Goal: Transaction & Acquisition: Purchase product/service

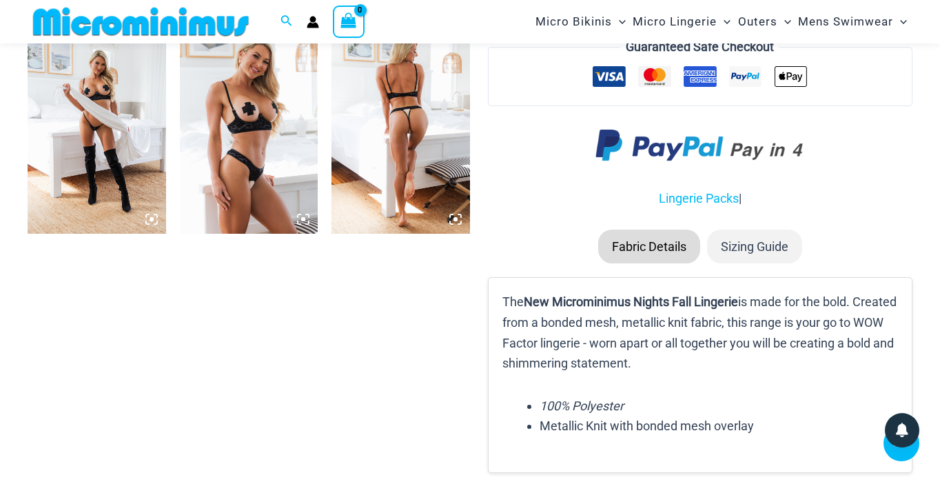
scroll to position [1663, 0]
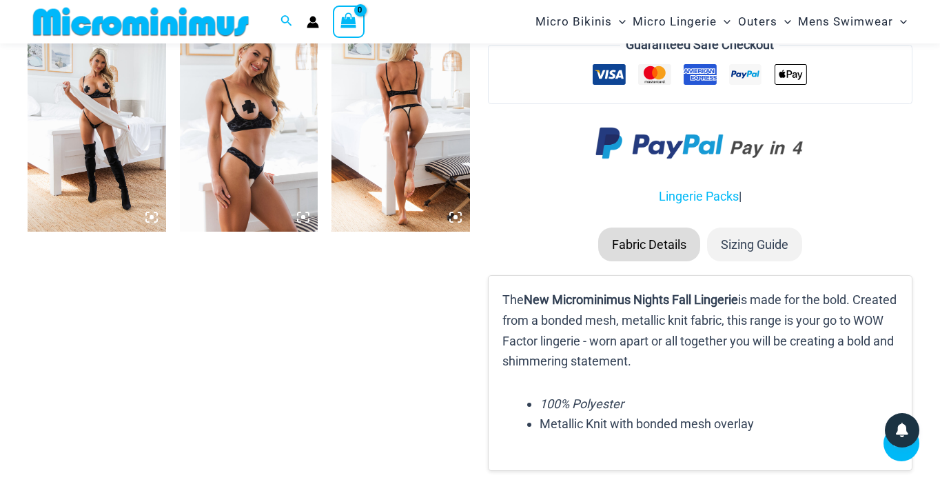
click at [883, 289] on p "The New Microminimus Nights Fall Lingerie is made for the bold. Created from a …" at bounding box center [699, 330] width 395 height 82
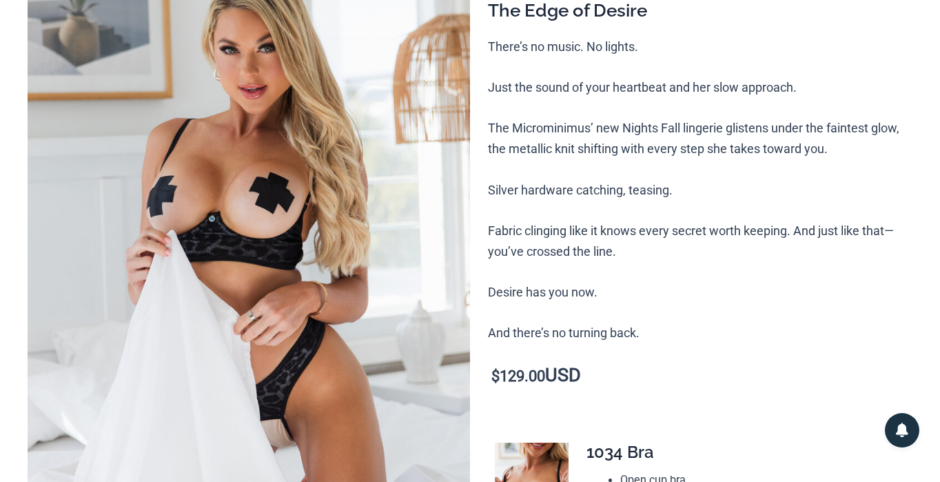
scroll to position [0, 0]
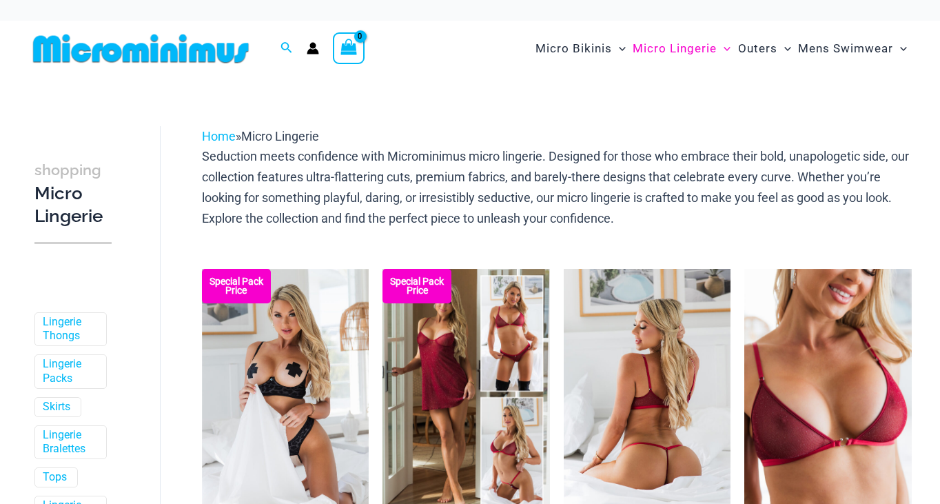
scroll to position [123, 0]
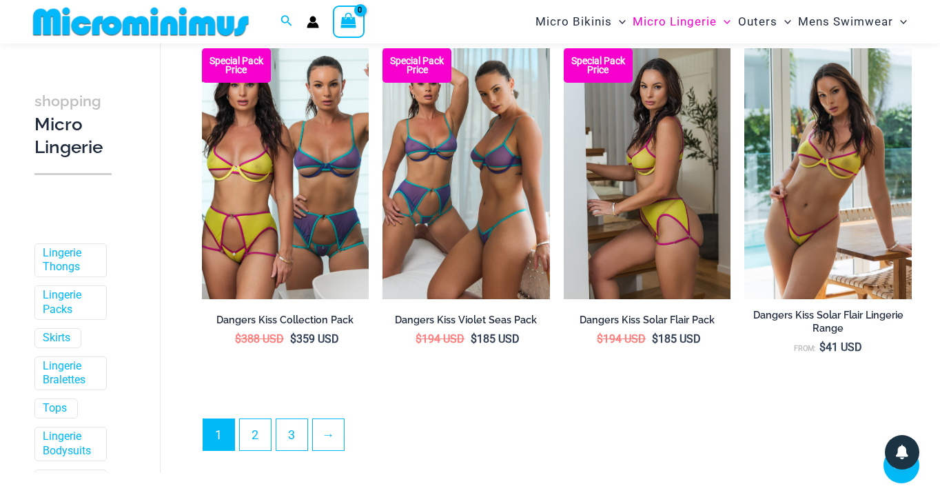
scroll to position [2955, 0]
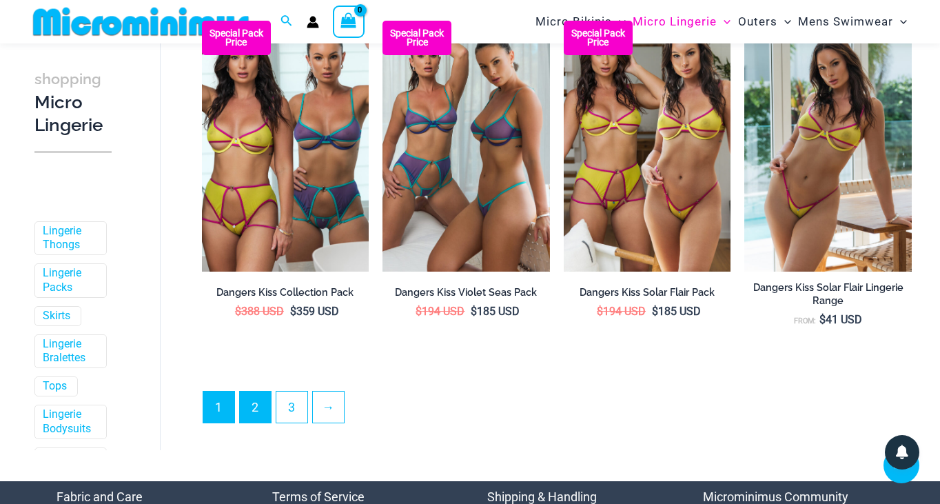
click at [251, 391] on link "2" at bounding box center [255, 406] width 31 height 31
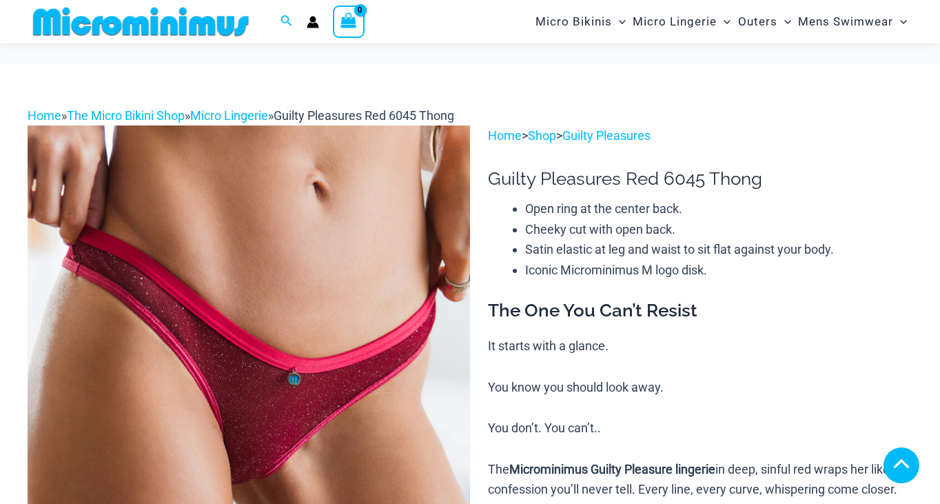
scroll to position [510, 0]
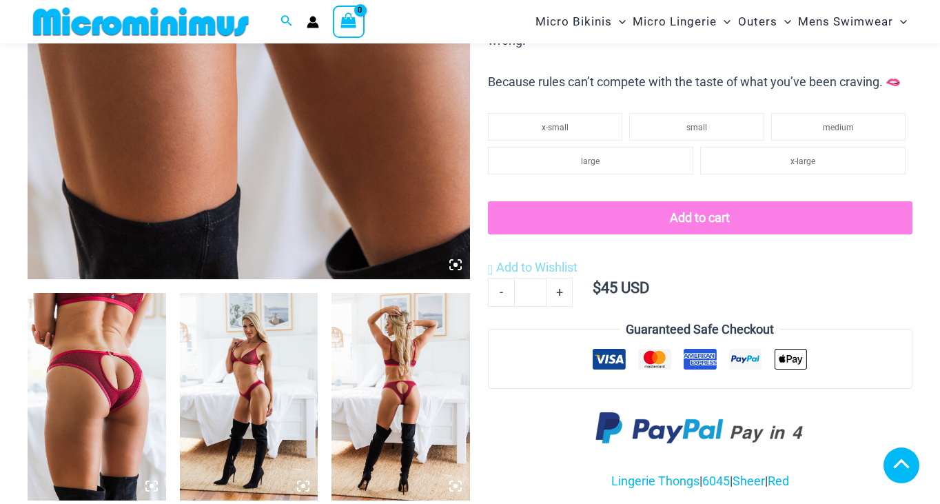
click at [141, 293] on img at bounding box center [97, 396] width 138 height 207
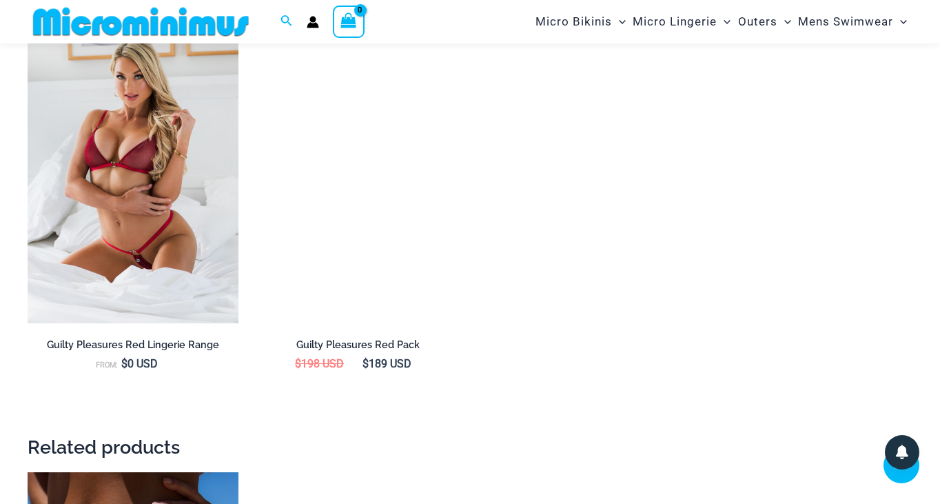
scroll to position [1503, 1]
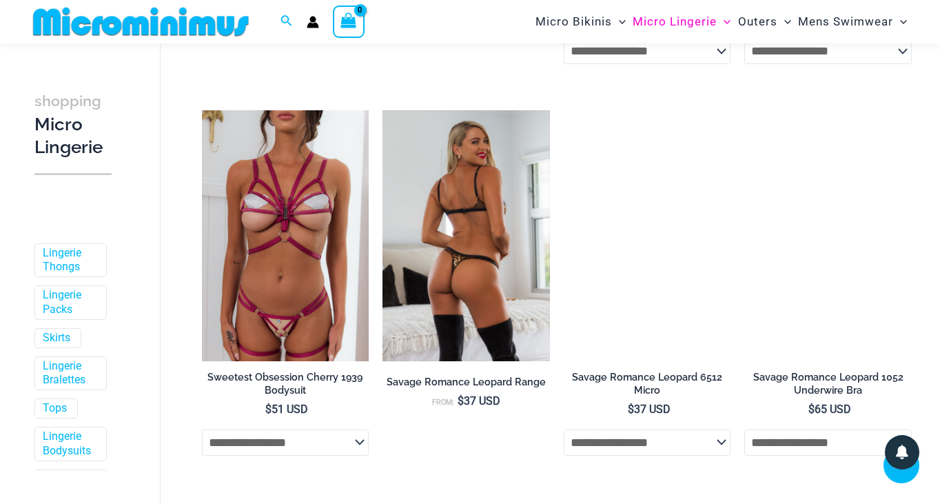
scroll to position [2762, 0]
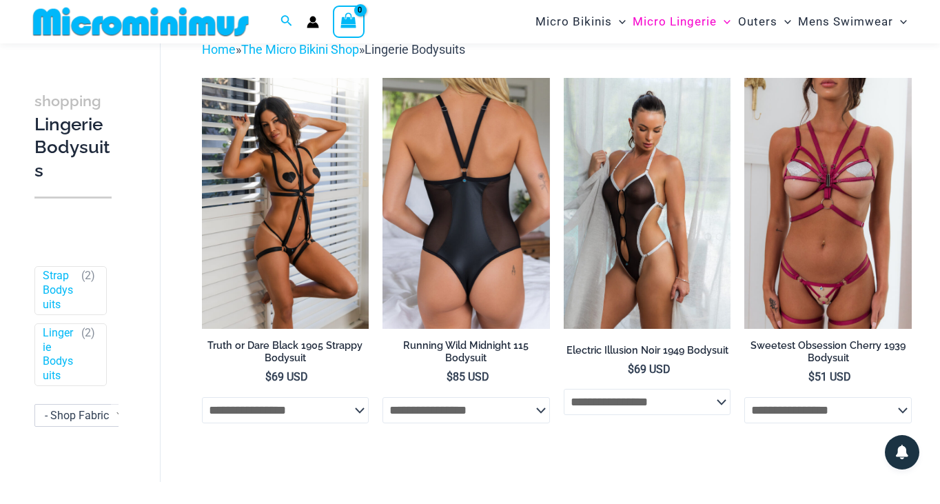
scroll to position [61, 0]
